Goal: Transaction & Acquisition: Download file/media

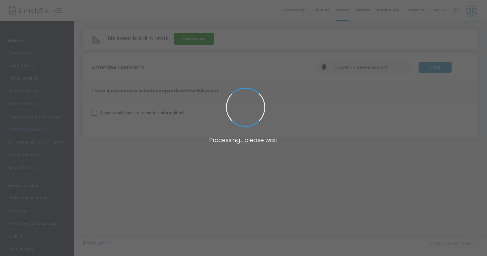
checkbox input "true"
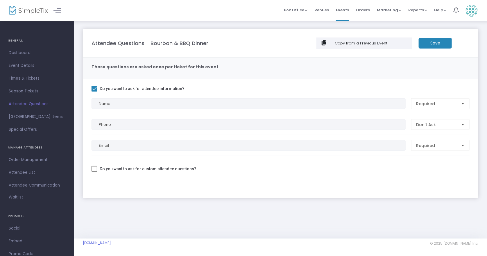
click at [32, 9] on img at bounding box center [28, 10] width 39 height 8
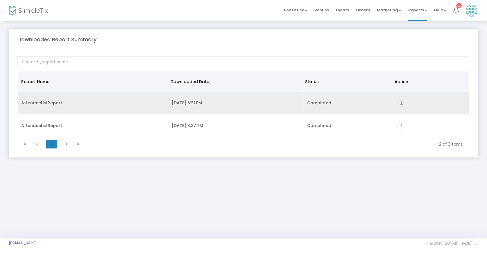
click at [147, 105] on div "AttendeeListReport" at bounding box center [93, 103] width 144 height 6
click at [400, 104] on icon "vertical_align_bottom" at bounding box center [401, 103] width 8 height 8
